Goal: Book appointment/travel/reservation

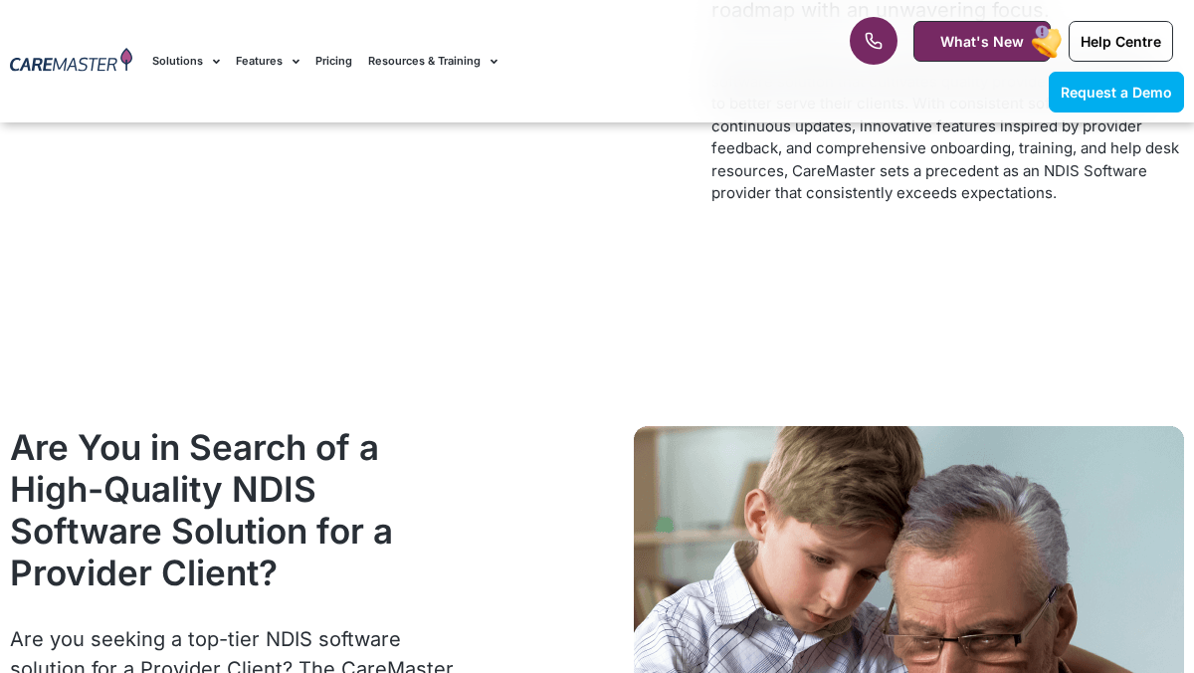
scroll to position [2535, 0]
